Goal: Find specific page/section

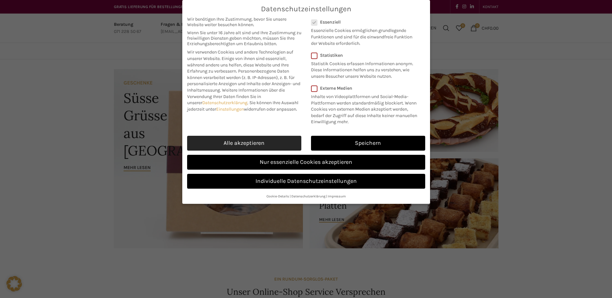
click at [249, 143] on link "Alle akzeptieren" at bounding box center [244, 143] width 114 height 15
checkbox input "true"
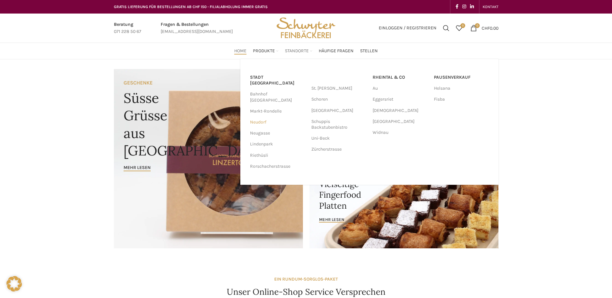
click at [262, 117] on link "Neudorf" at bounding box center [277, 122] width 55 height 11
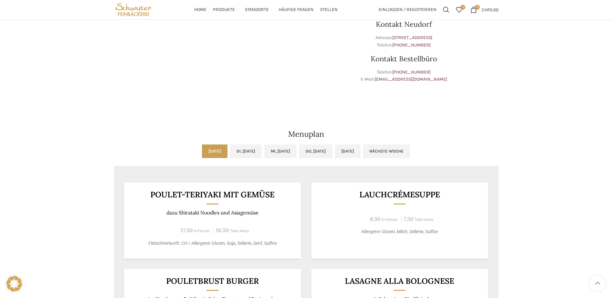
scroll to position [194, 0]
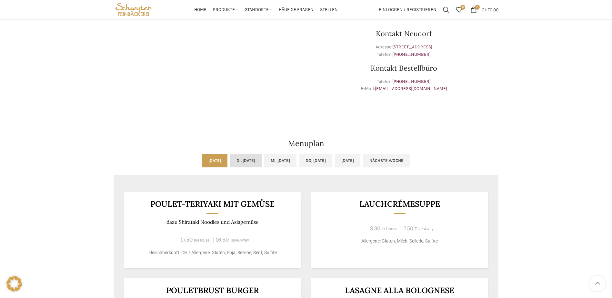
click at [230, 163] on link "Di, 14.10.2025" at bounding box center [246, 161] width 32 height 14
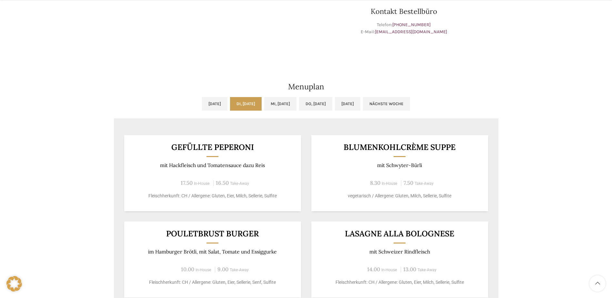
scroll to position [258, 0]
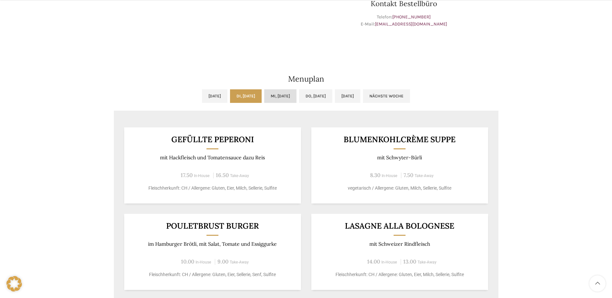
click at [283, 97] on link "Mi, 15.10.2025" at bounding box center [280, 96] width 32 height 14
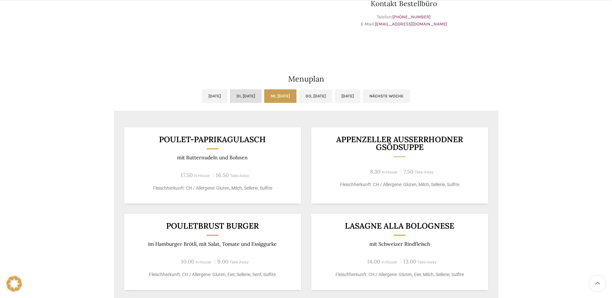
click at [244, 97] on link "Di, 14.10.2025" at bounding box center [246, 96] width 32 height 14
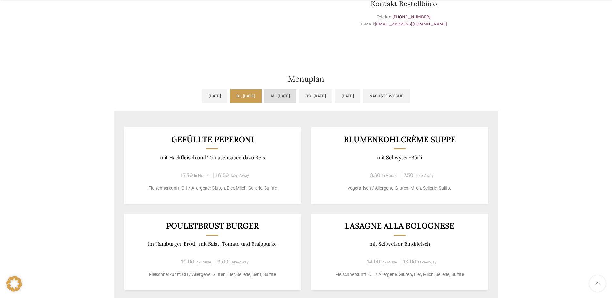
click at [278, 95] on link "Mi, 15.10.2025" at bounding box center [280, 96] width 32 height 14
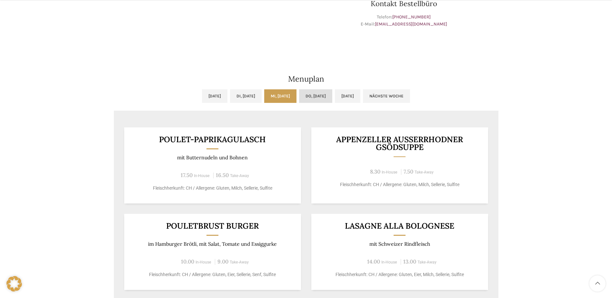
click at [317, 96] on link "Do, 16.10.2025" at bounding box center [315, 96] width 33 height 14
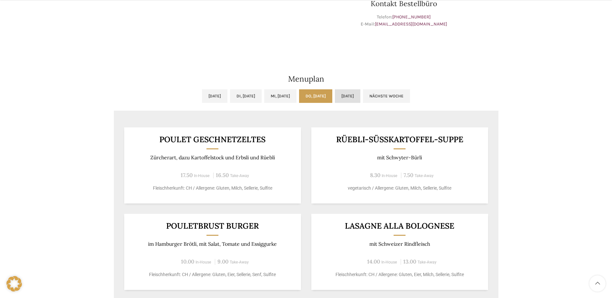
click at [360, 95] on link "Fr, 17.10.2025" at bounding box center [347, 96] width 25 height 14
